Goal: Task Accomplishment & Management: Complete application form

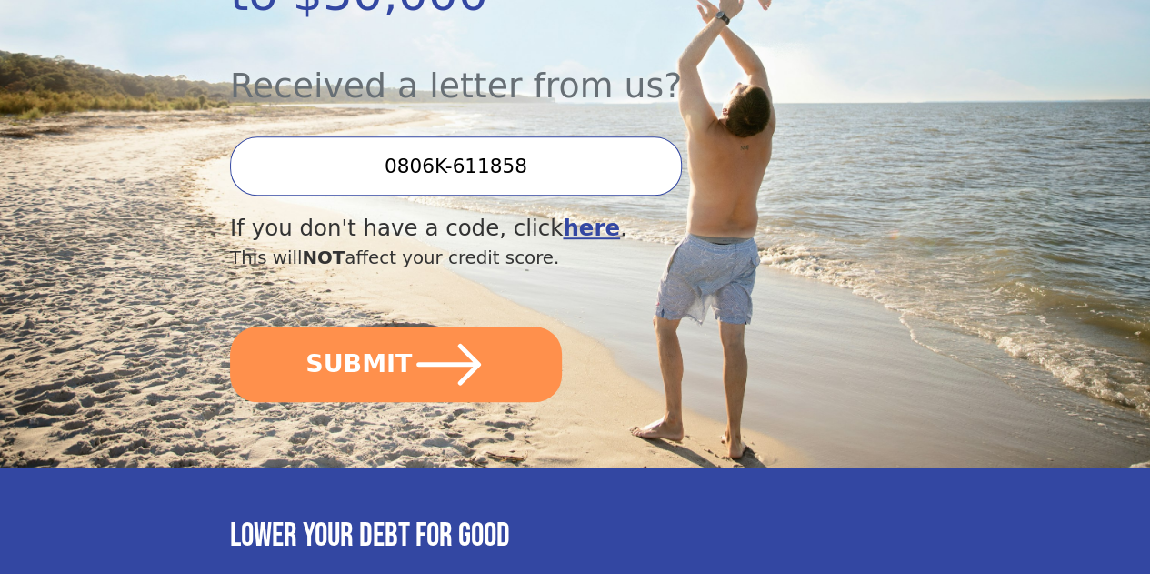
scroll to position [529, 0]
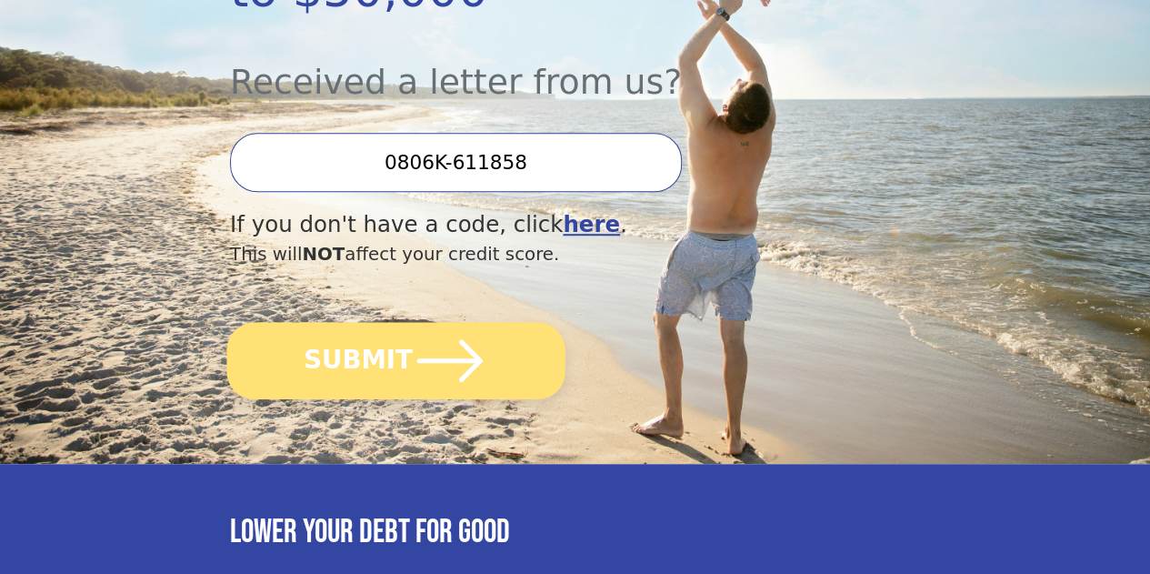
click at [364, 368] on button "SUBMIT" at bounding box center [395, 360] width 338 height 77
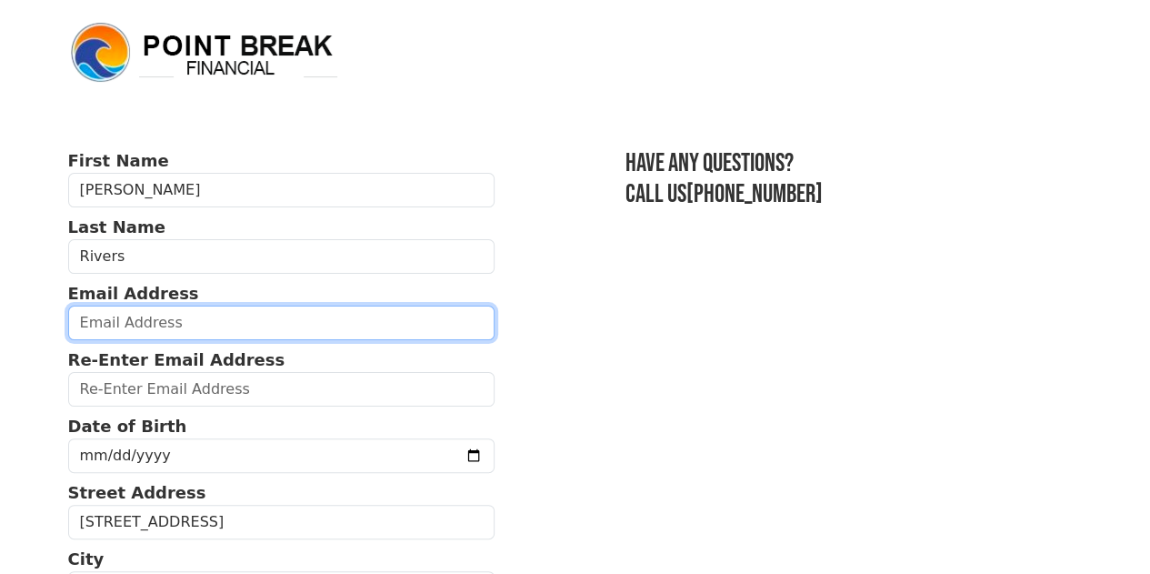
click at [118, 335] on input "email" at bounding box center [281, 322] width 427 height 35
type input "[EMAIL_ADDRESS][DOMAIN_NAME]"
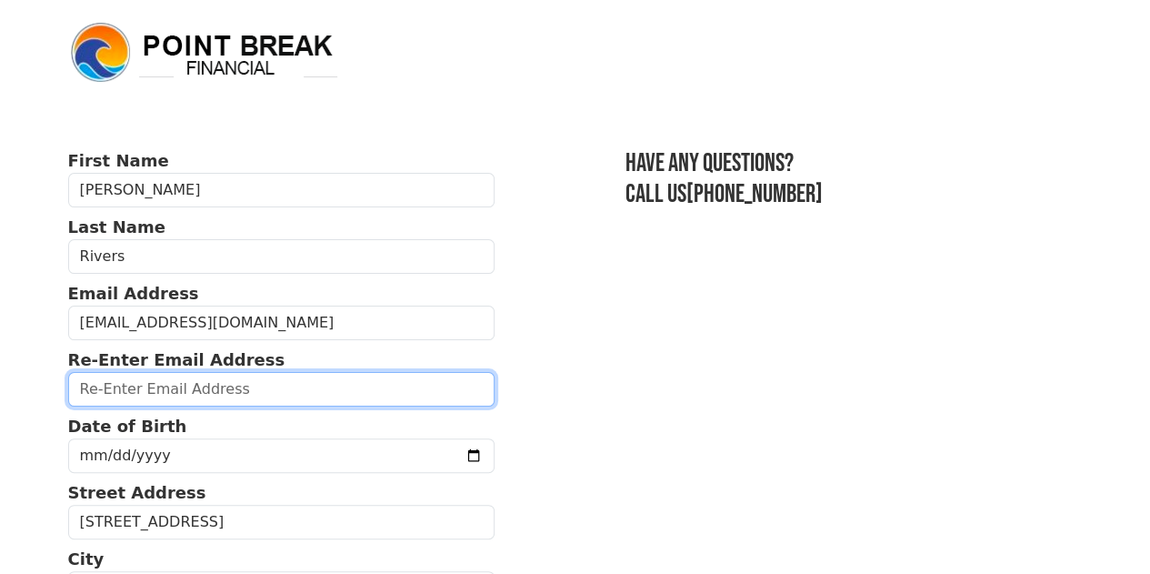
click at [174, 397] on input "email" at bounding box center [281, 389] width 427 height 35
type input "[EMAIL_ADDRESS][DOMAIN_NAME]"
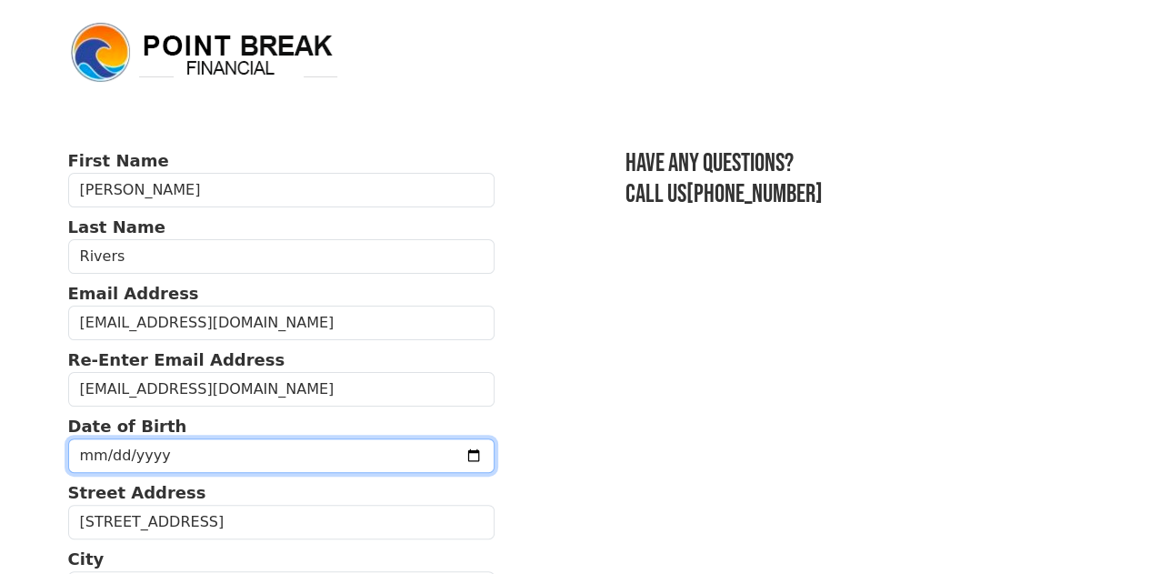
click at [173, 463] on input "date" at bounding box center [281, 455] width 427 height 35
type input "[DATE]"
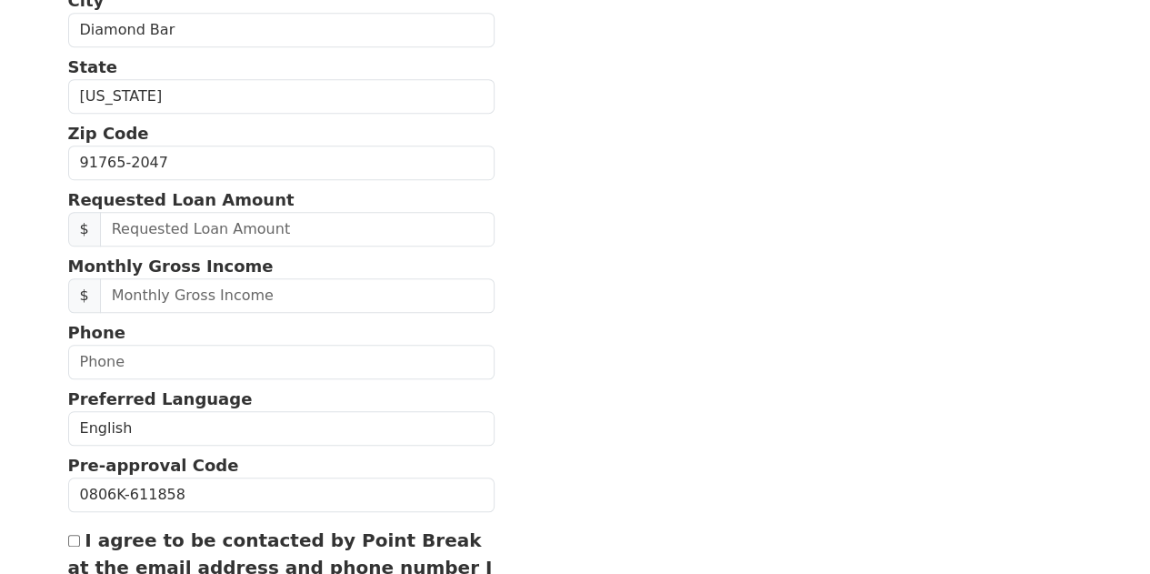
scroll to position [569, 0]
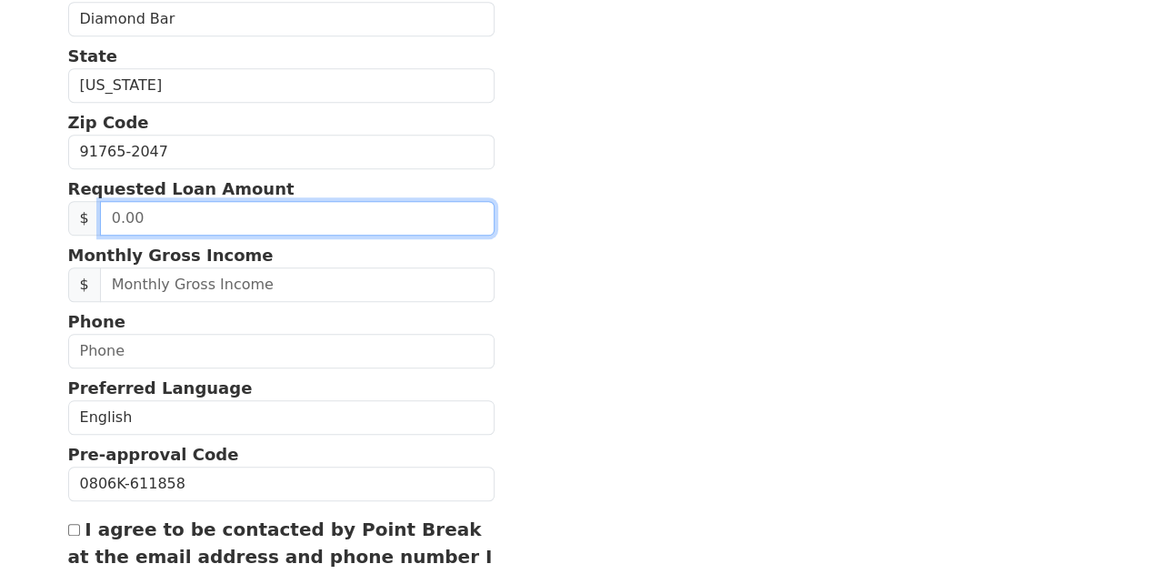
click at [164, 235] on input "text" at bounding box center [297, 218] width 395 height 35
type input "9,000.00"
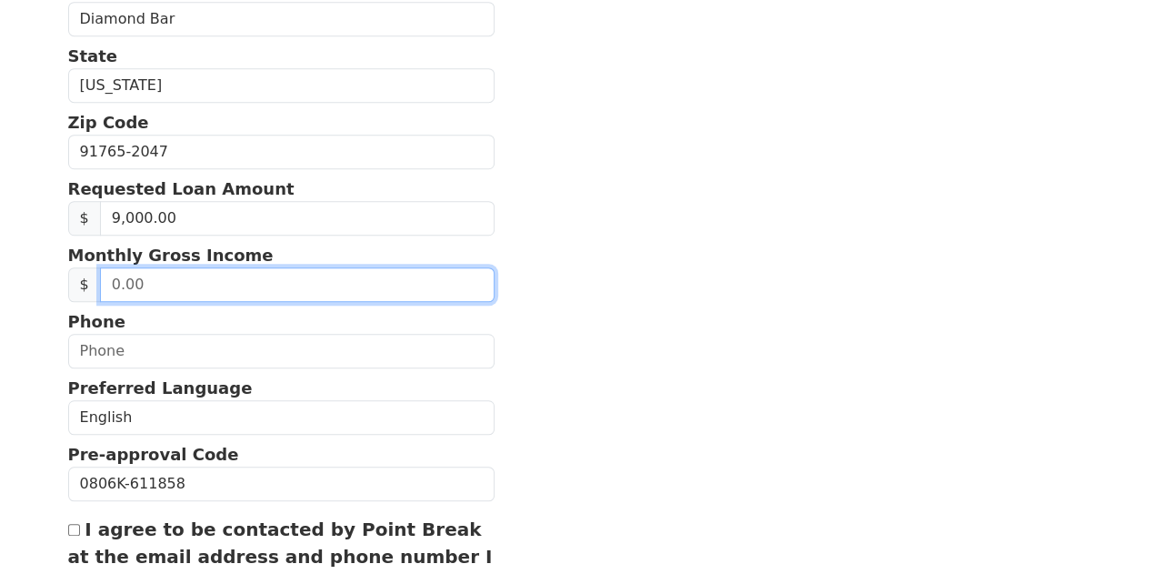
click at [200, 297] on input "text" at bounding box center [297, 284] width 395 height 35
type input "7,200.00"
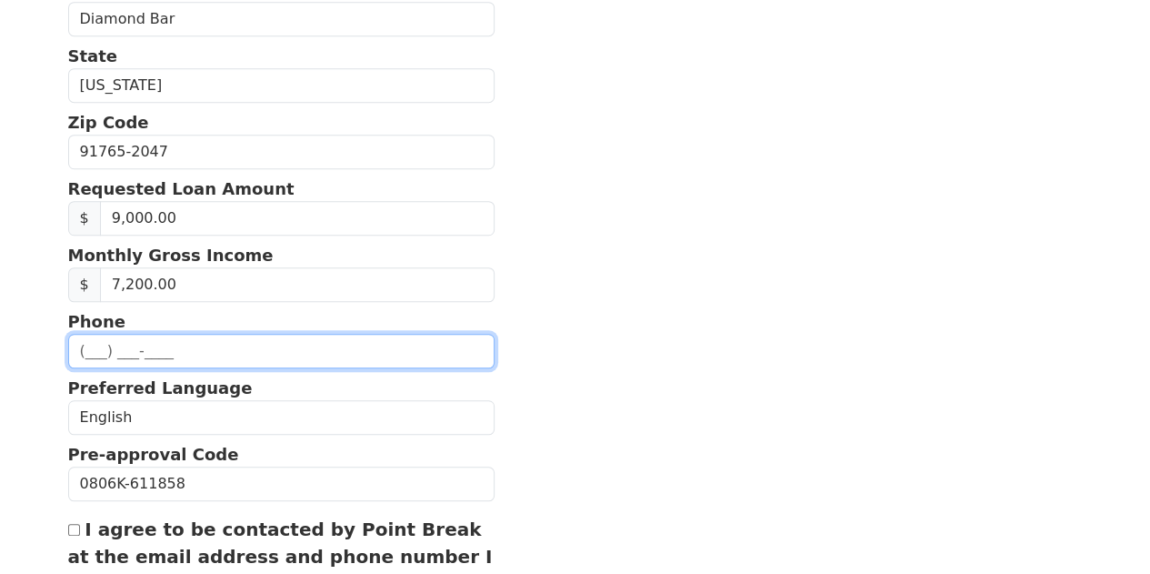
click at [98, 368] on input "text" at bounding box center [281, 351] width 427 height 35
type input "(310) 486-0468"
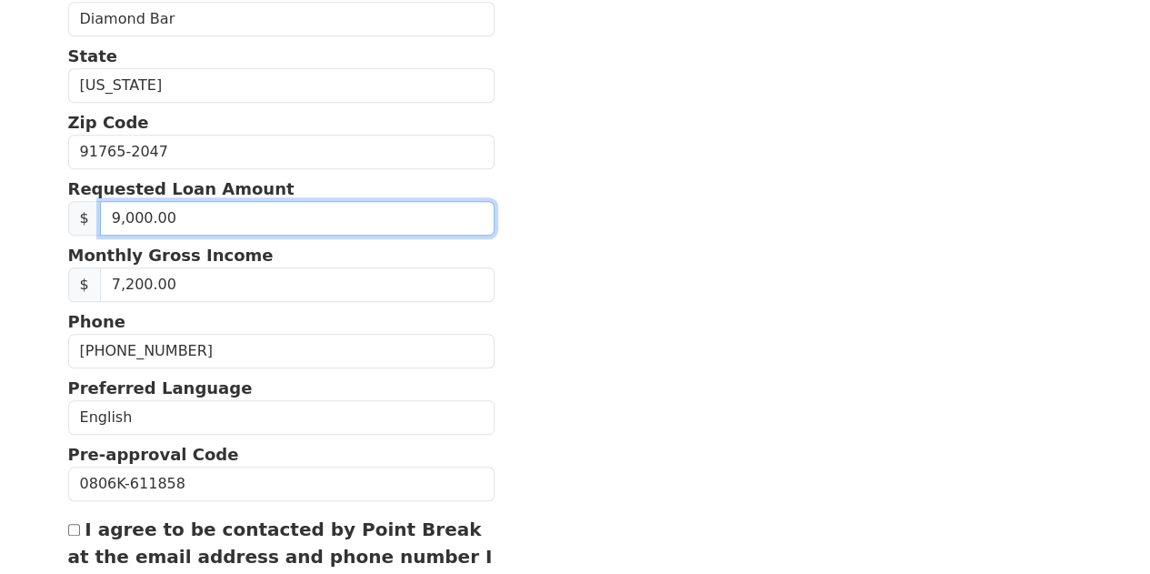
click at [111, 235] on input "9,000.00" at bounding box center [297, 218] width 395 height 35
click at [113, 235] on input "9,000.00" at bounding box center [297, 218] width 395 height 35
type input "11,000.00"
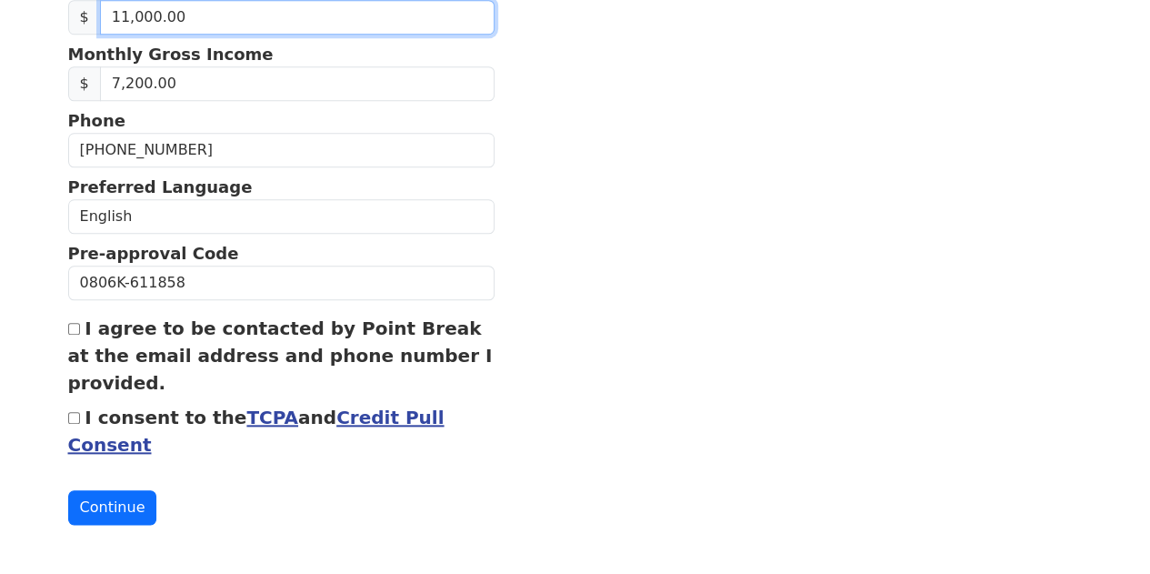
scroll to position [807, 0]
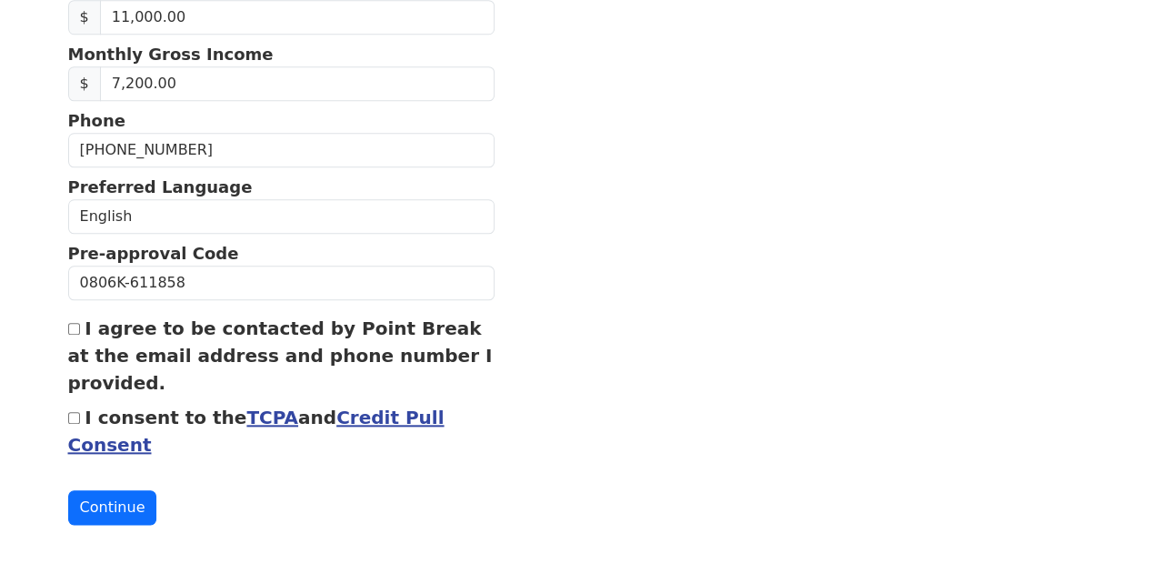
click at [73, 325] on input "I agree to be contacted by Point Break at the email address and phone number I …" at bounding box center [74, 329] width 12 height 12
checkbox input "true"
click at [74, 416] on div "I consent to the TCPA and Credit Pull Consent" at bounding box center [281, 431] width 427 height 55
click at [75, 413] on input "I consent to the TCPA and Credit Pull Consent" at bounding box center [74, 418] width 12 height 12
checkbox input "true"
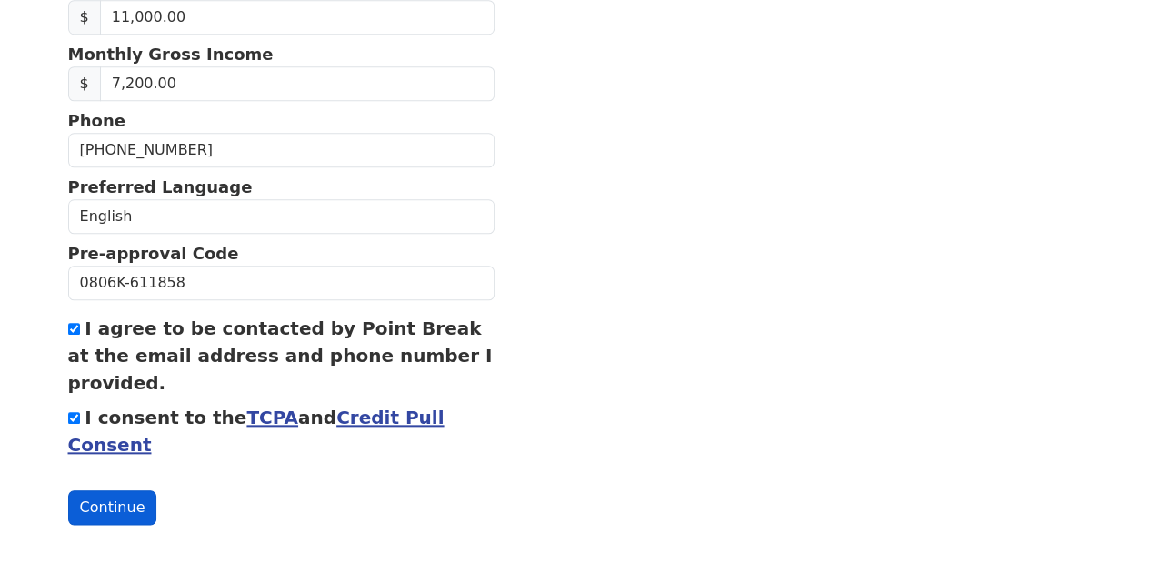
click at [98, 498] on button "Continue" at bounding box center [112, 507] width 89 height 35
